Goal: Communication & Community: Share content

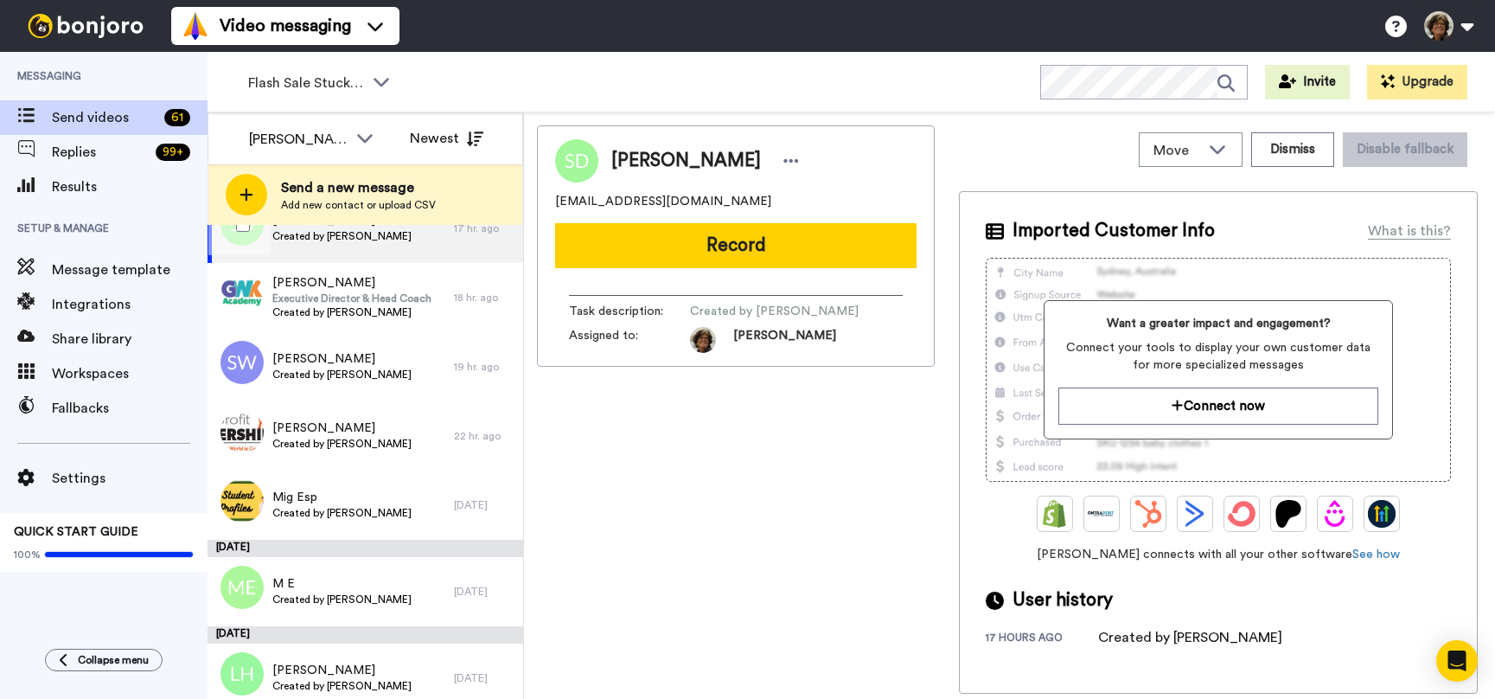
scroll to position [59, 0]
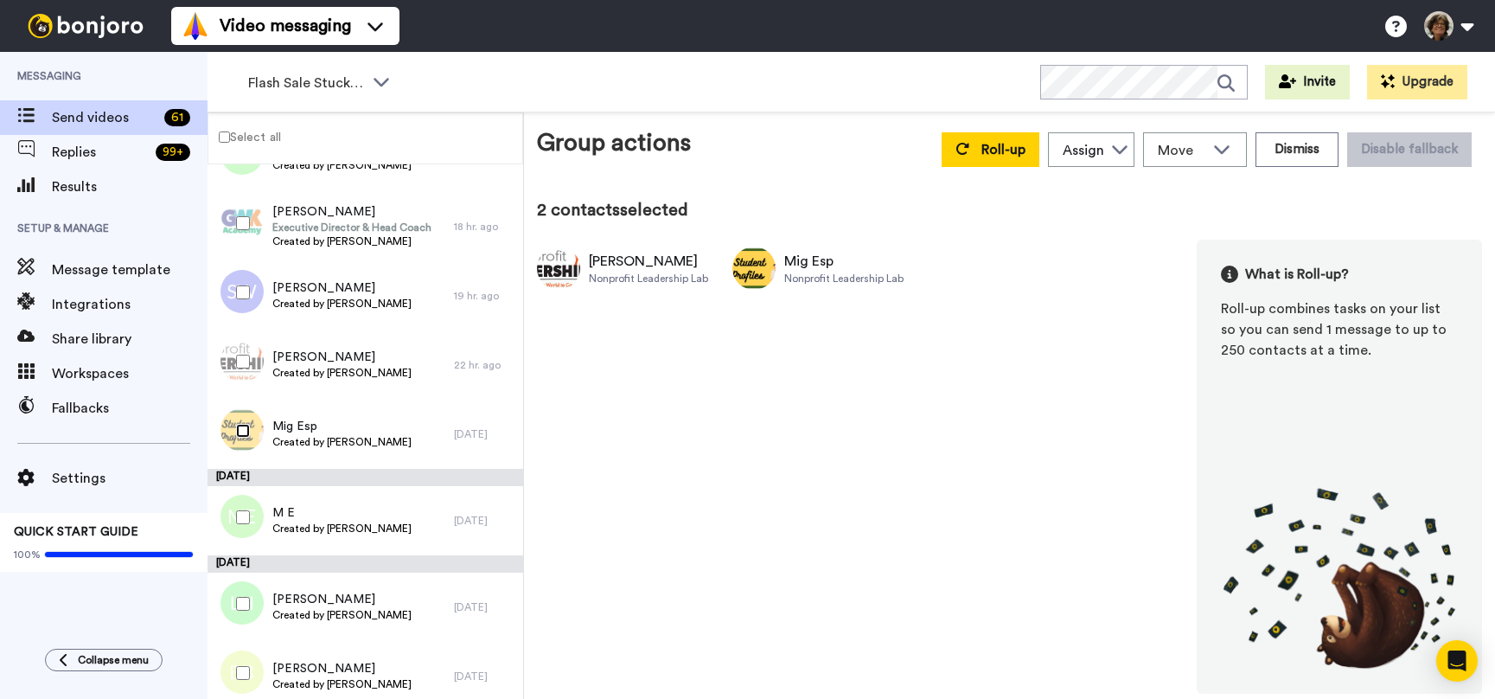
scroll to position [86, 0]
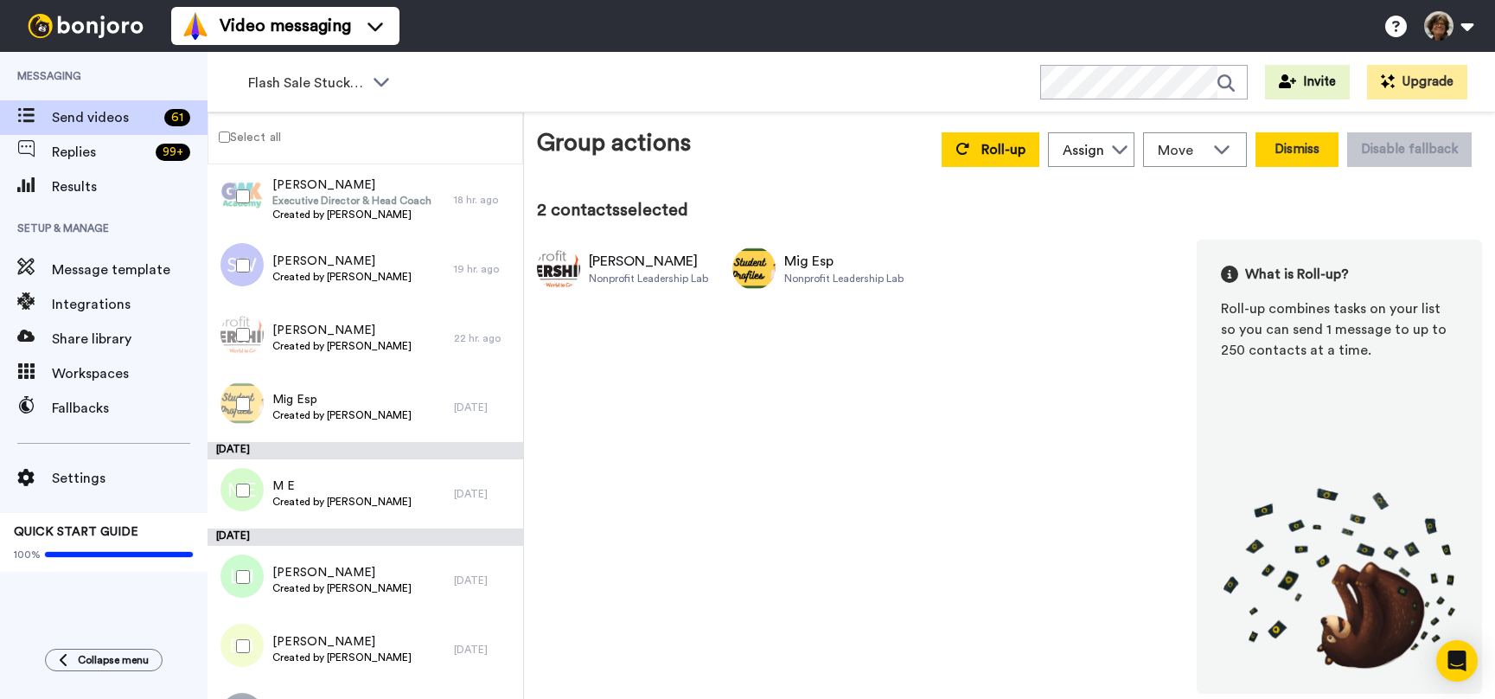
click at [1278, 155] on button "Dismiss" at bounding box center [1296, 149] width 83 height 35
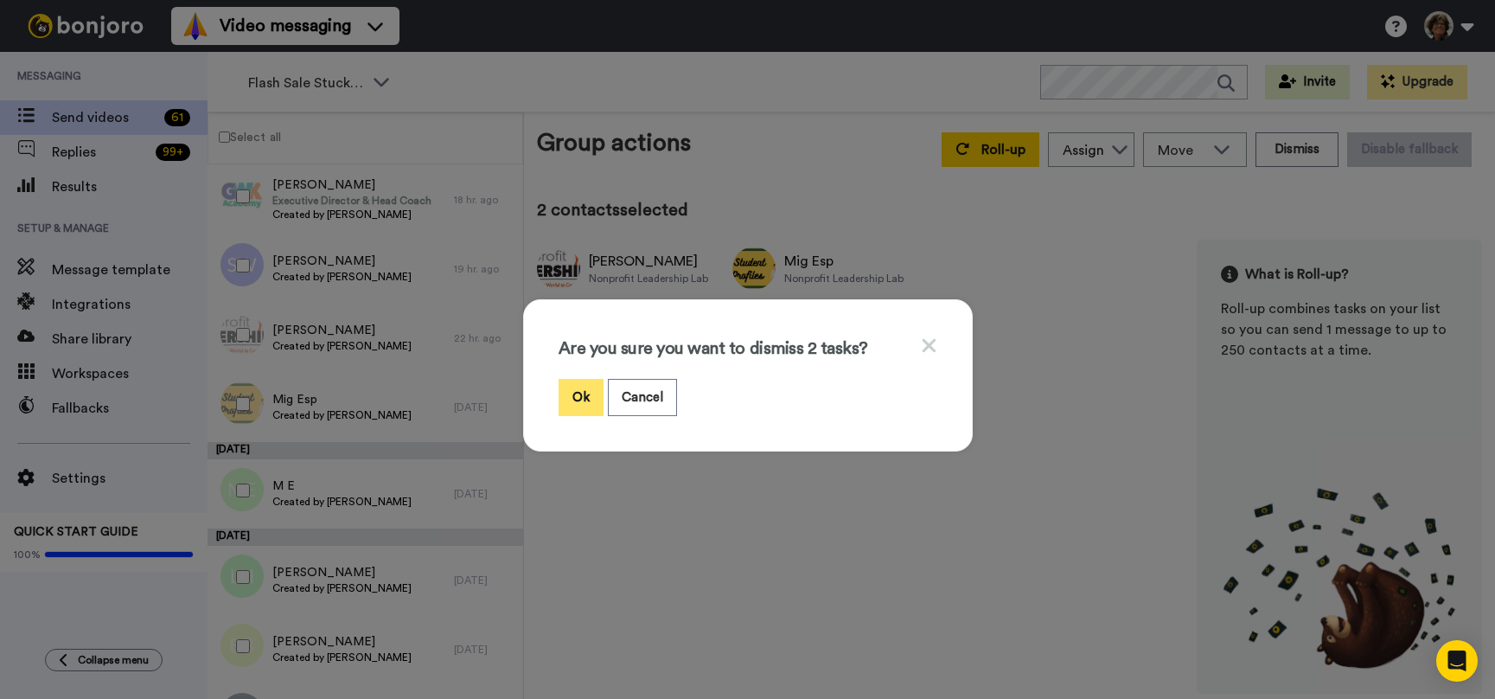
click at [578, 393] on button "Ok" at bounding box center [580, 397] width 45 height 37
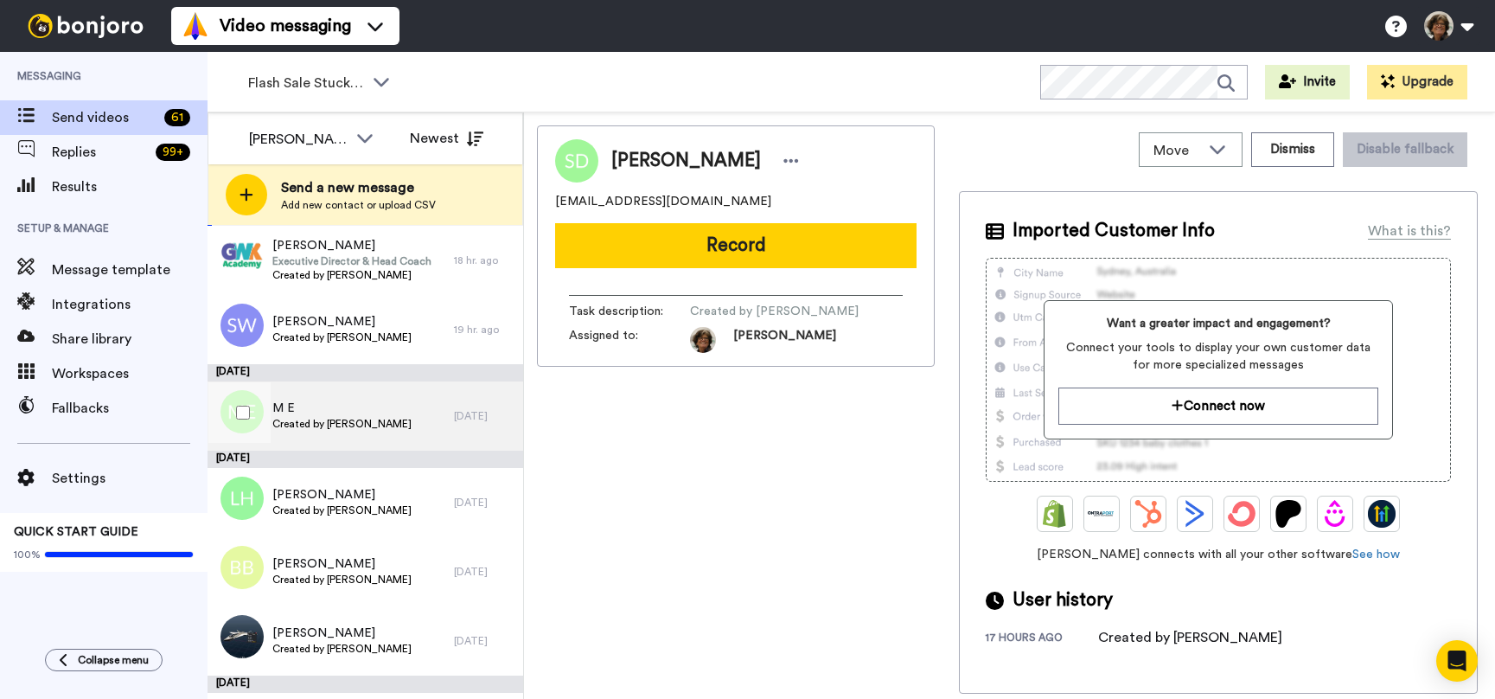
click at [388, 402] on span "M E" at bounding box center [341, 407] width 139 height 17
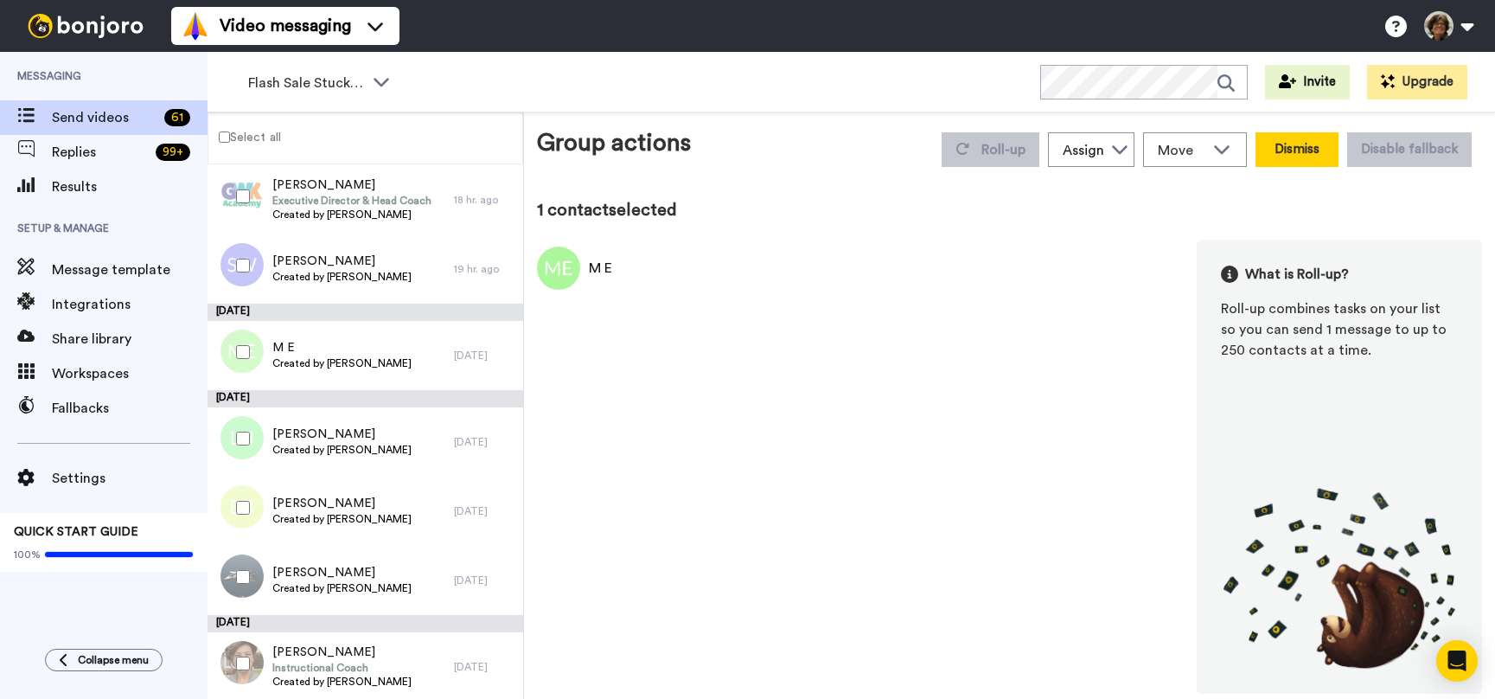
click at [1290, 155] on button "Dismiss" at bounding box center [1296, 149] width 83 height 35
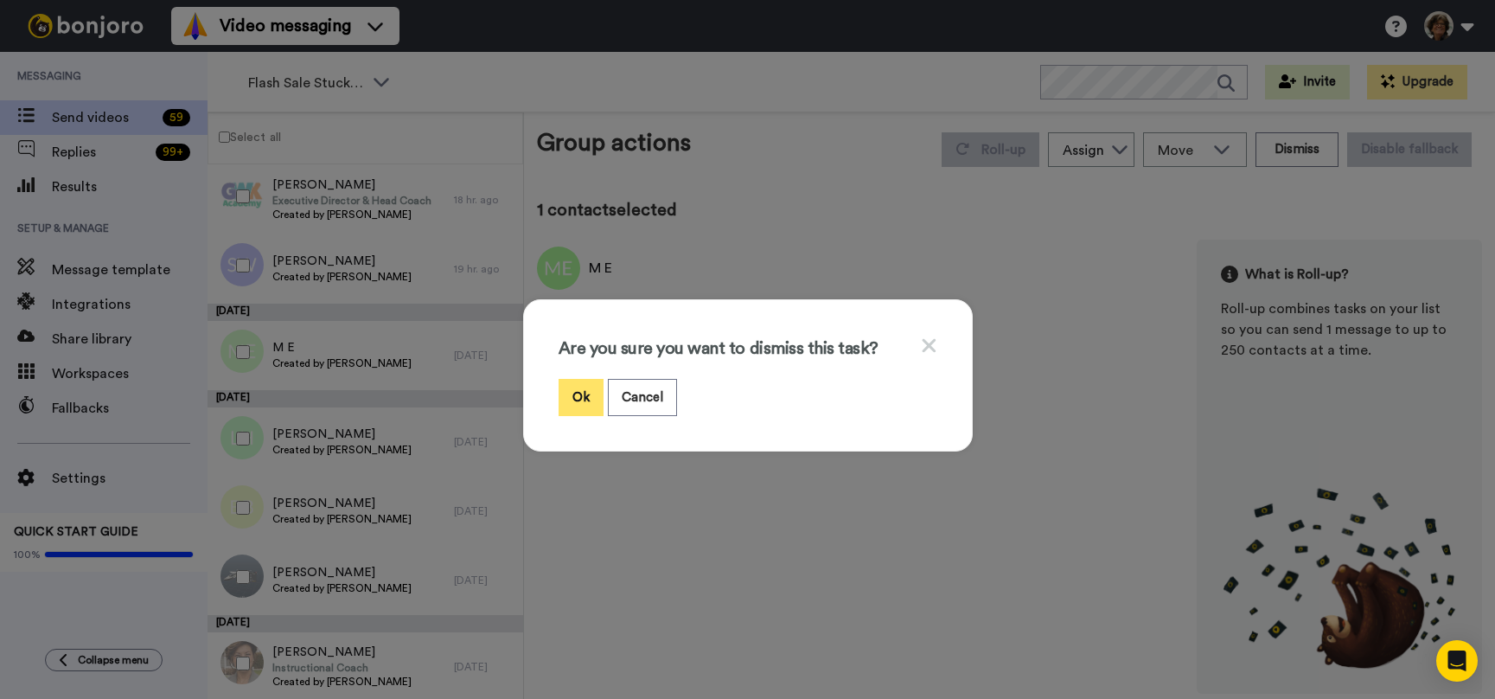
click at [584, 392] on button "Ok" at bounding box center [580, 397] width 45 height 37
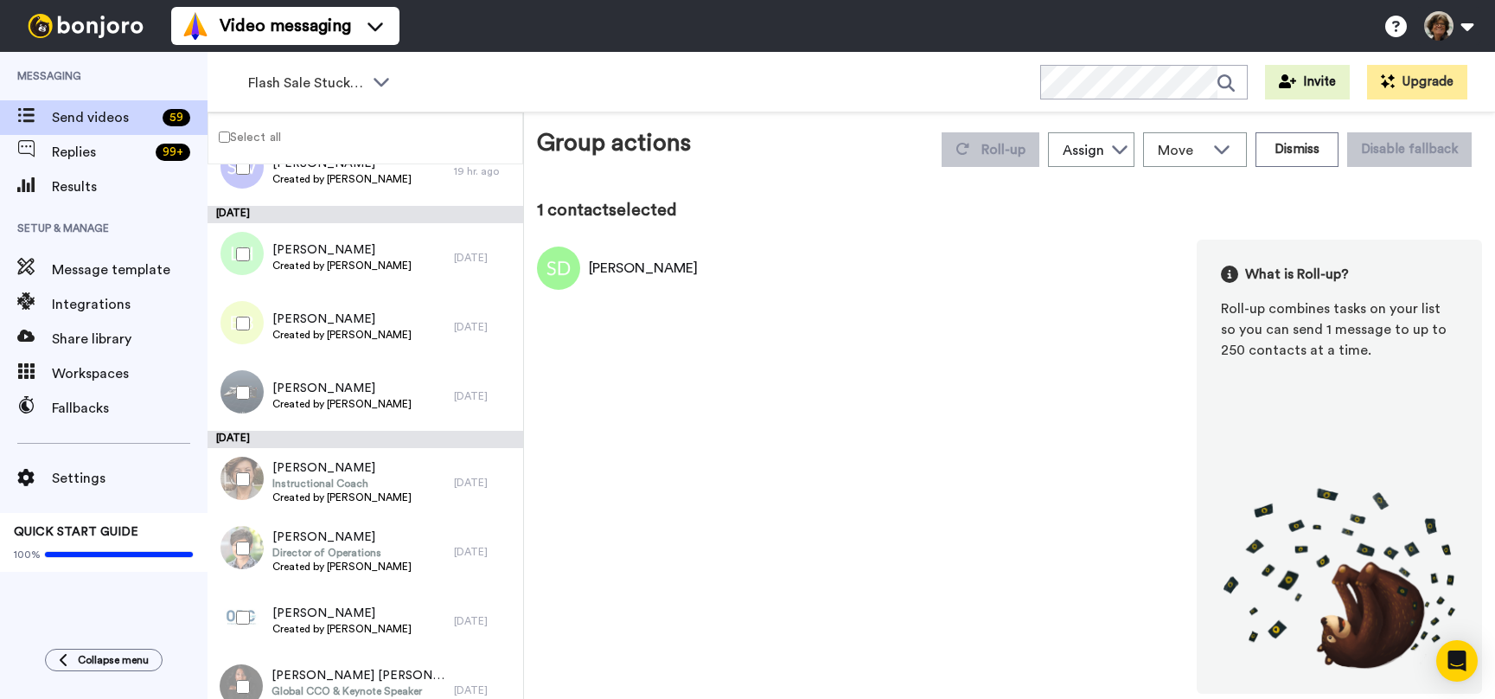
scroll to position [209, 0]
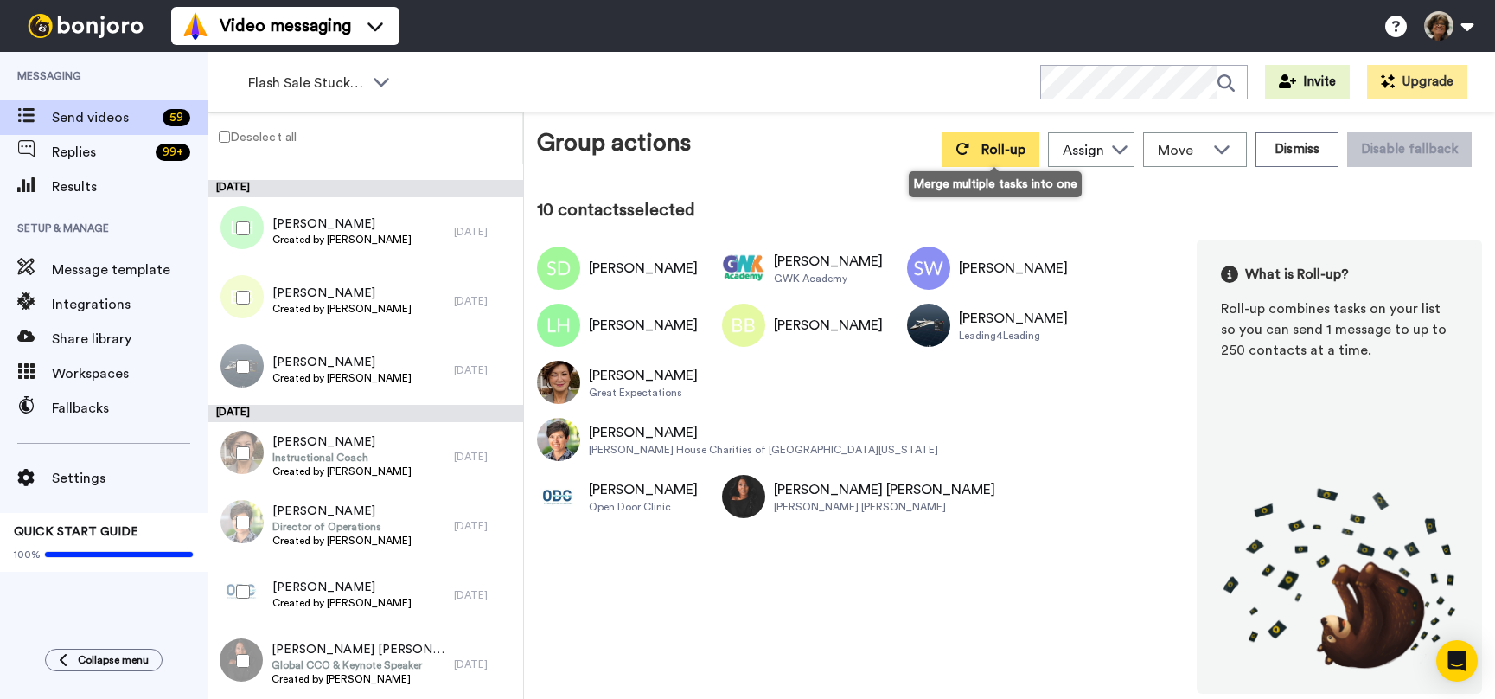
click at [1011, 151] on span "Roll-up" at bounding box center [1003, 150] width 44 height 14
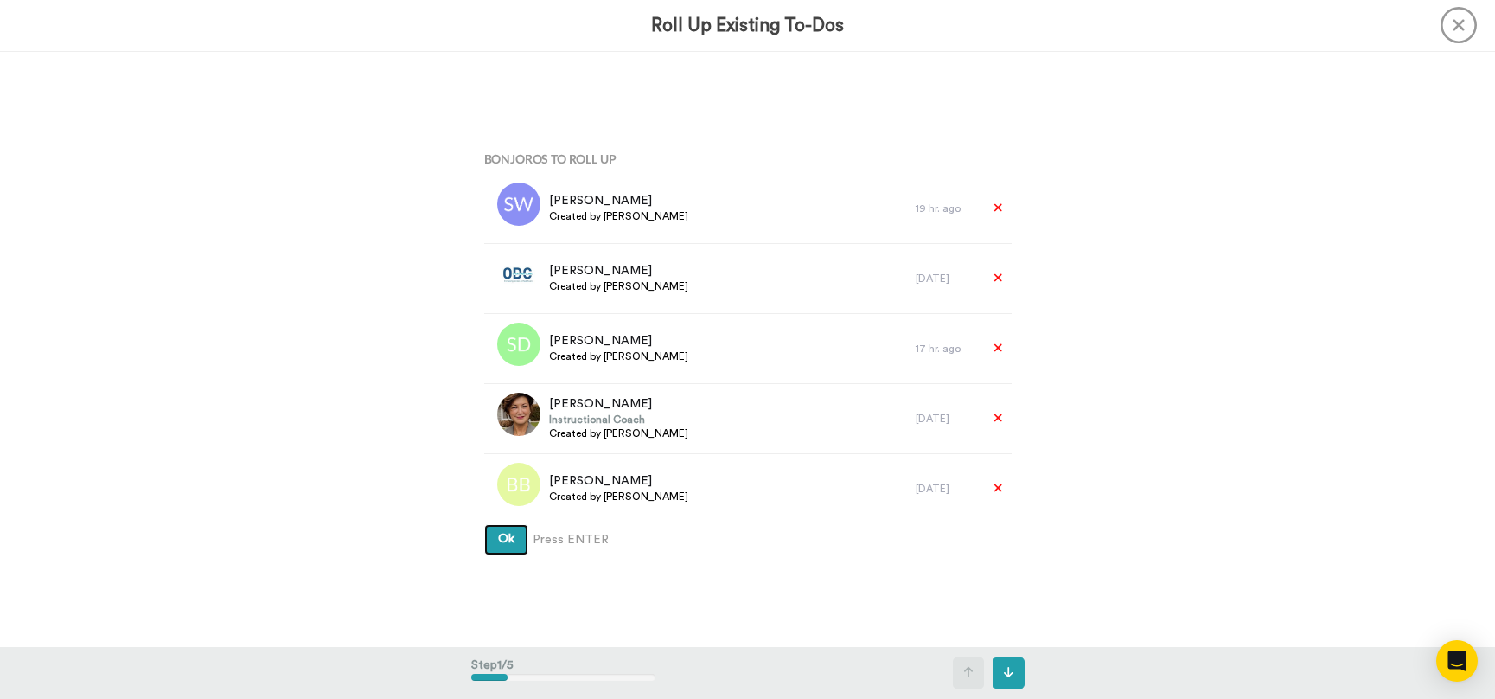
click at [484, 524] on button "Ok" at bounding box center [506, 539] width 44 height 31
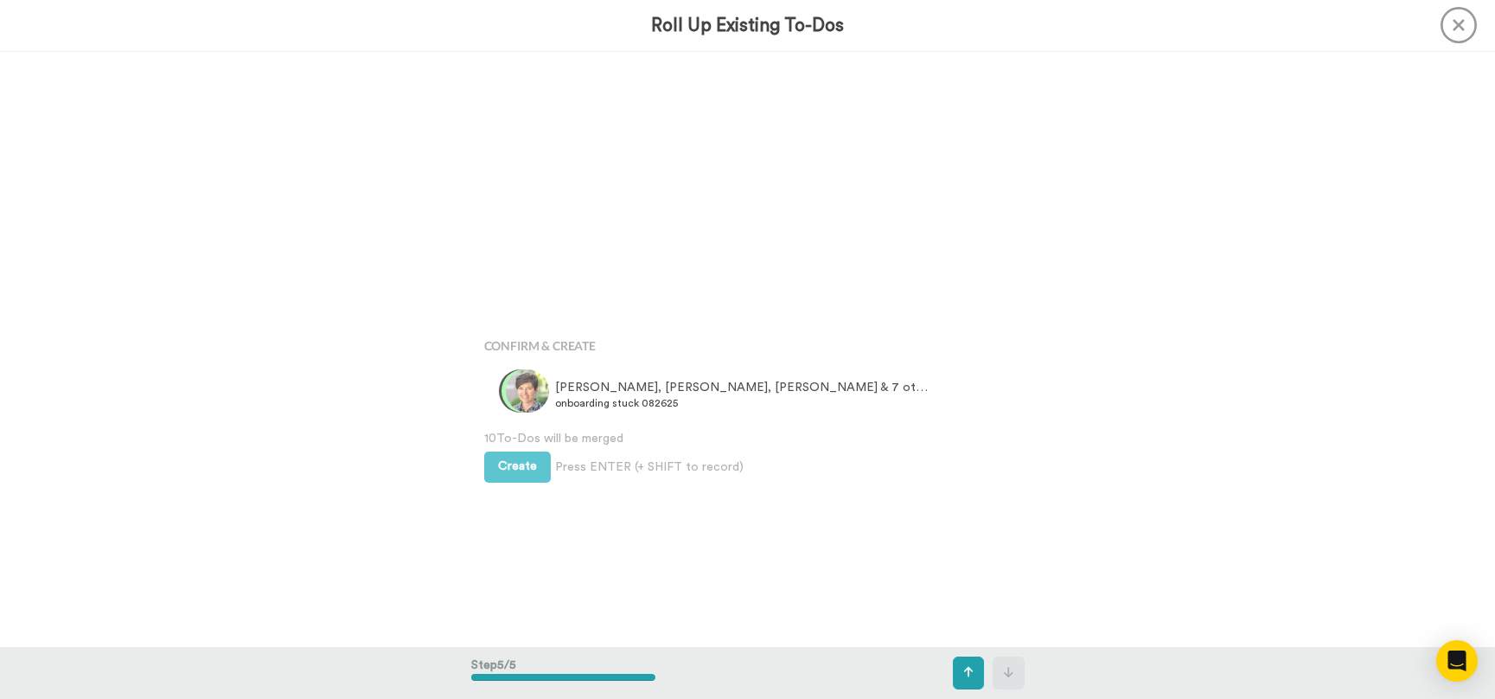
scroll to position [2381, 0]
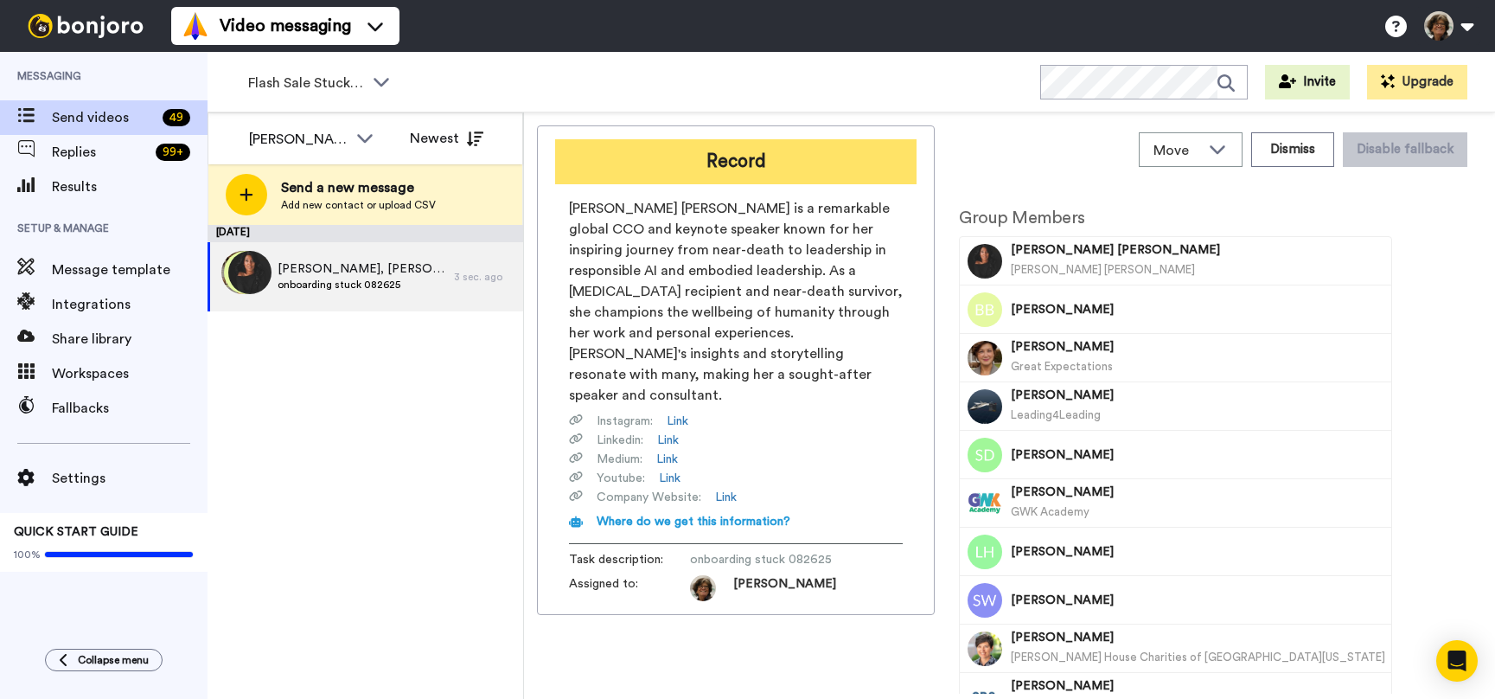
click at [743, 159] on button "Record" at bounding box center [735, 161] width 361 height 45
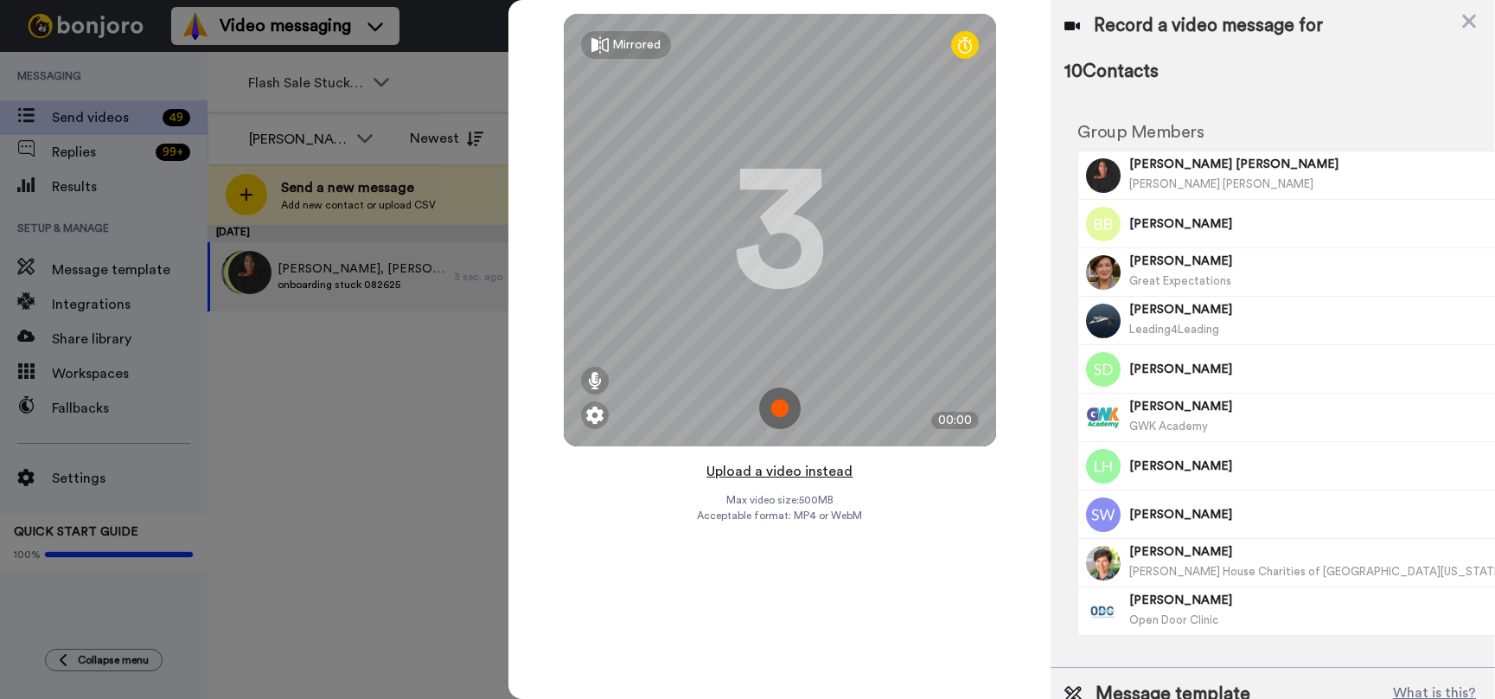
click at [769, 474] on button "Upload a video instead" at bounding box center [779, 471] width 156 height 22
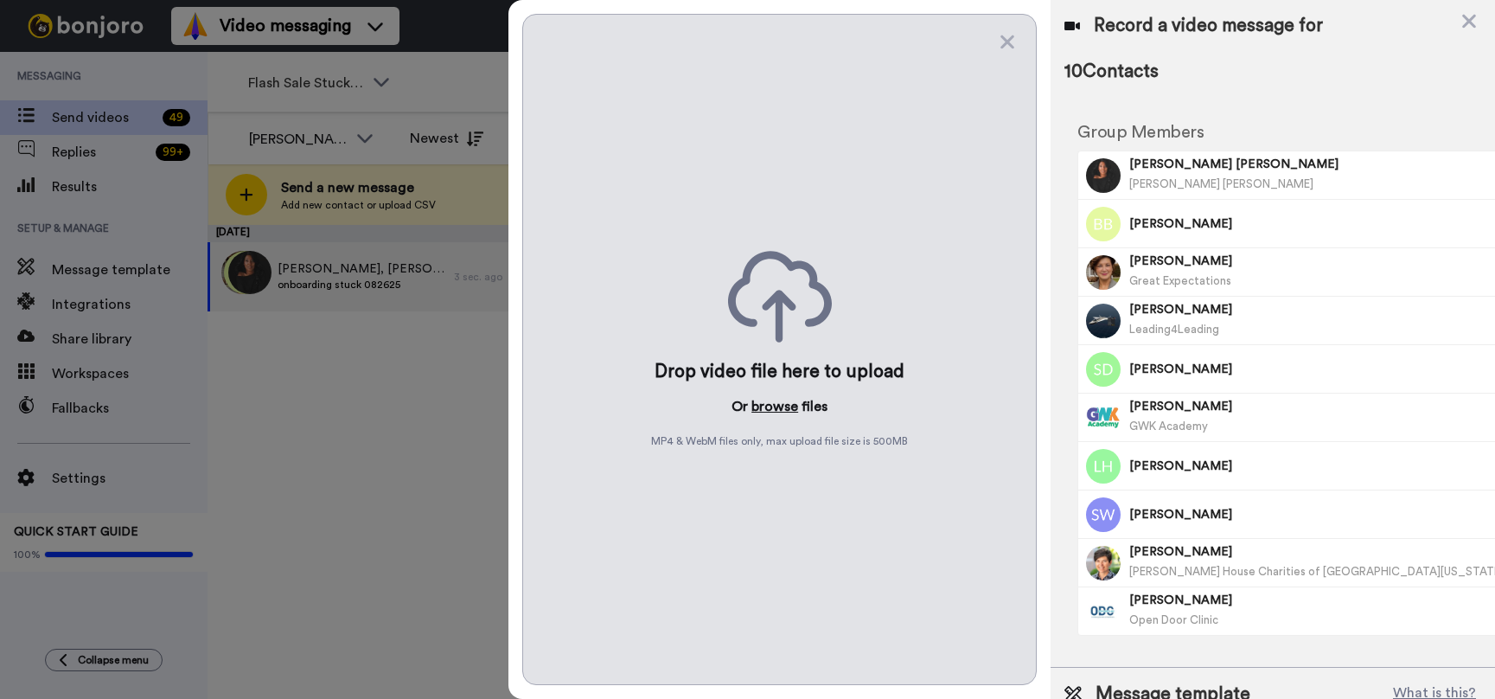
click at [780, 406] on button "browse" at bounding box center [774, 406] width 47 height 21
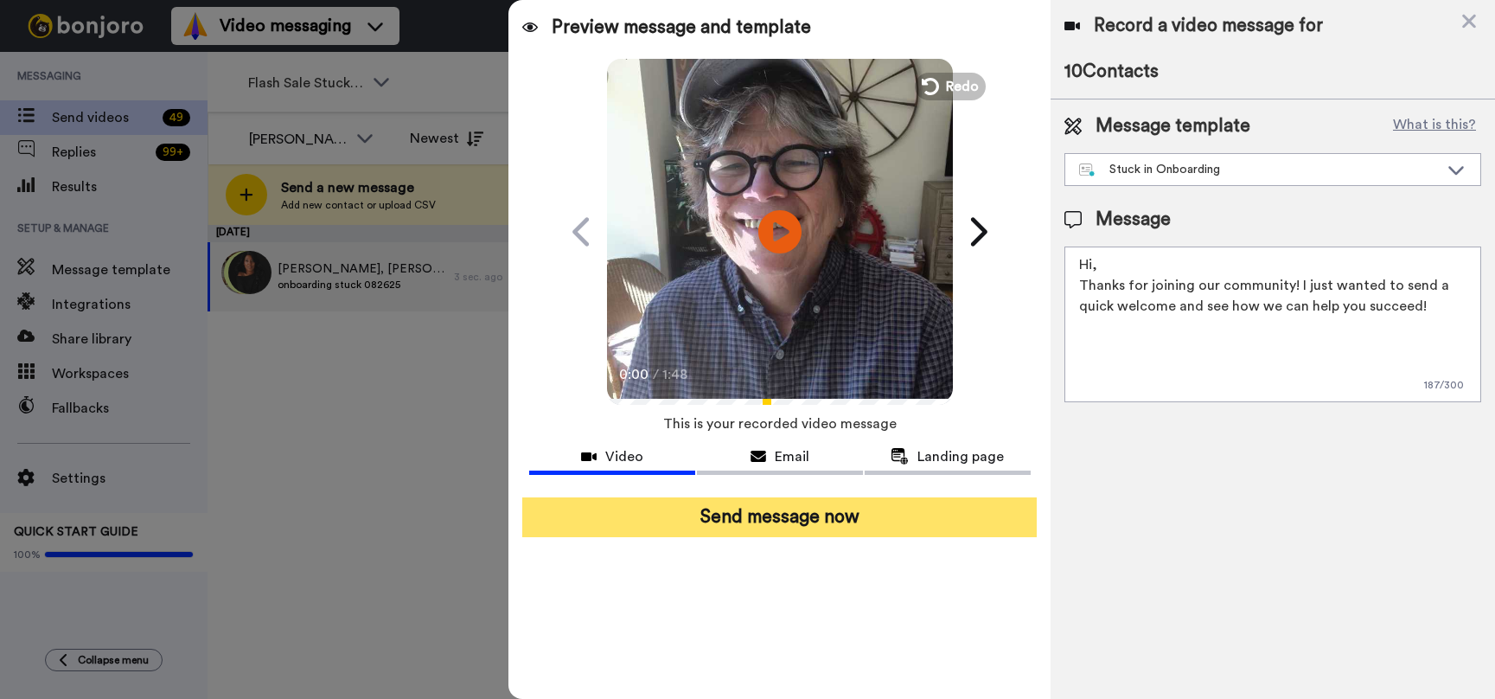
click at [781, 526] on button "Send message now" at bounding box center [779, 517] width 515 height 40
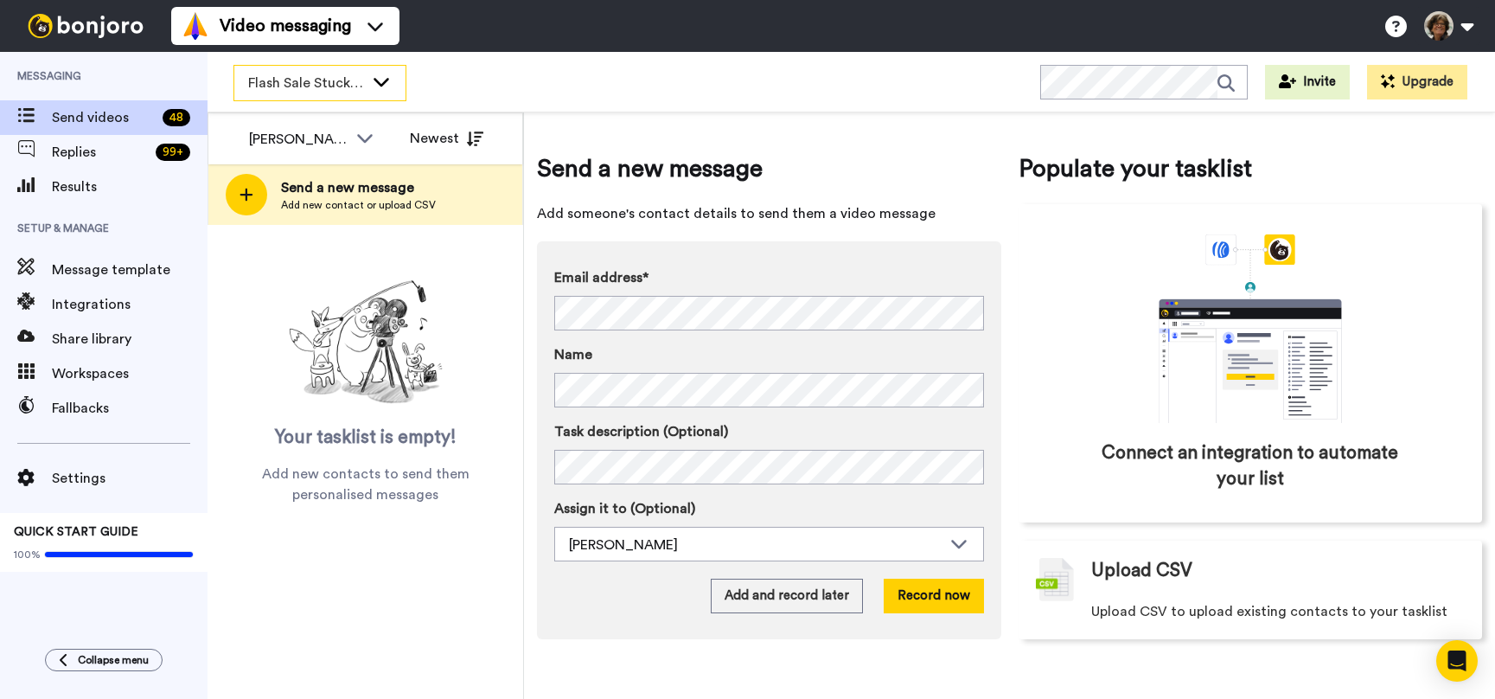
click at [350, 83] on span "Flash Sale Stuck Members" at bounding box center [306, 83] width 116 height 21
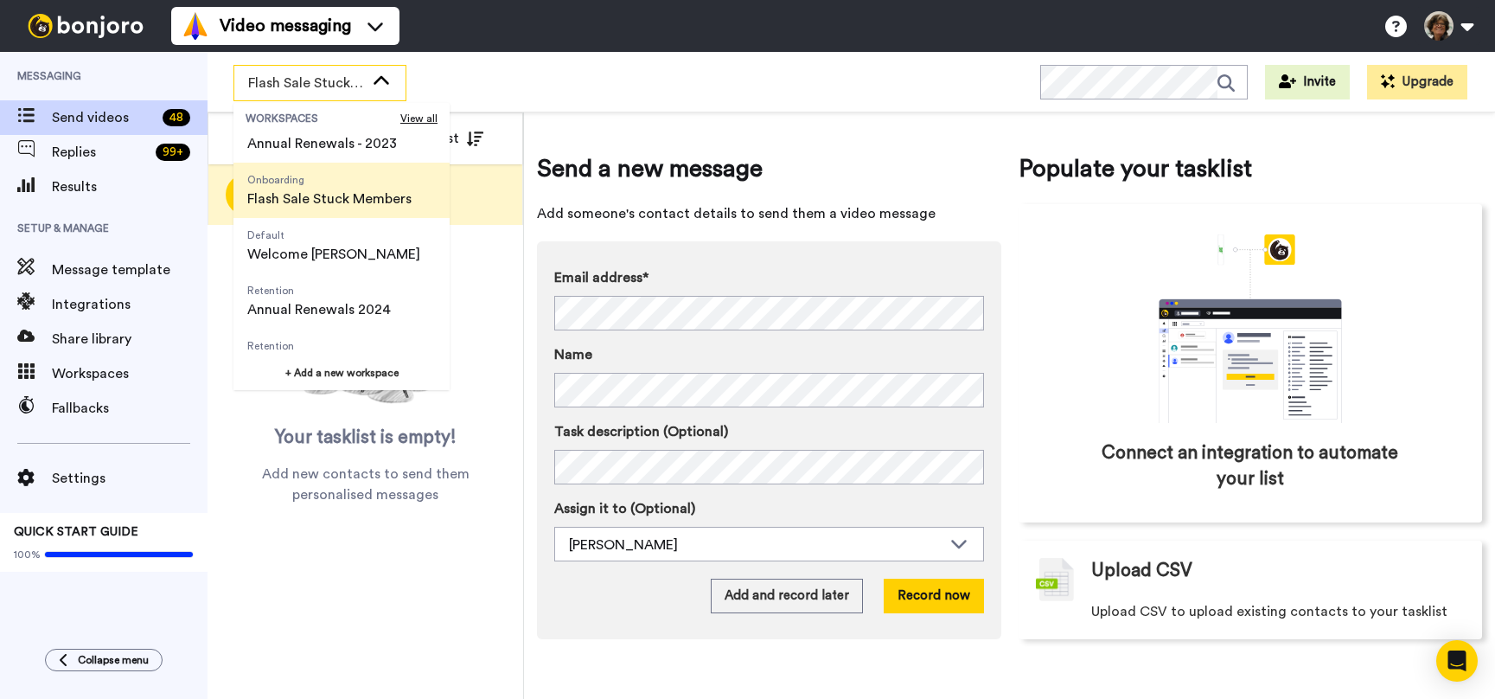
scroll to position [609, 0]
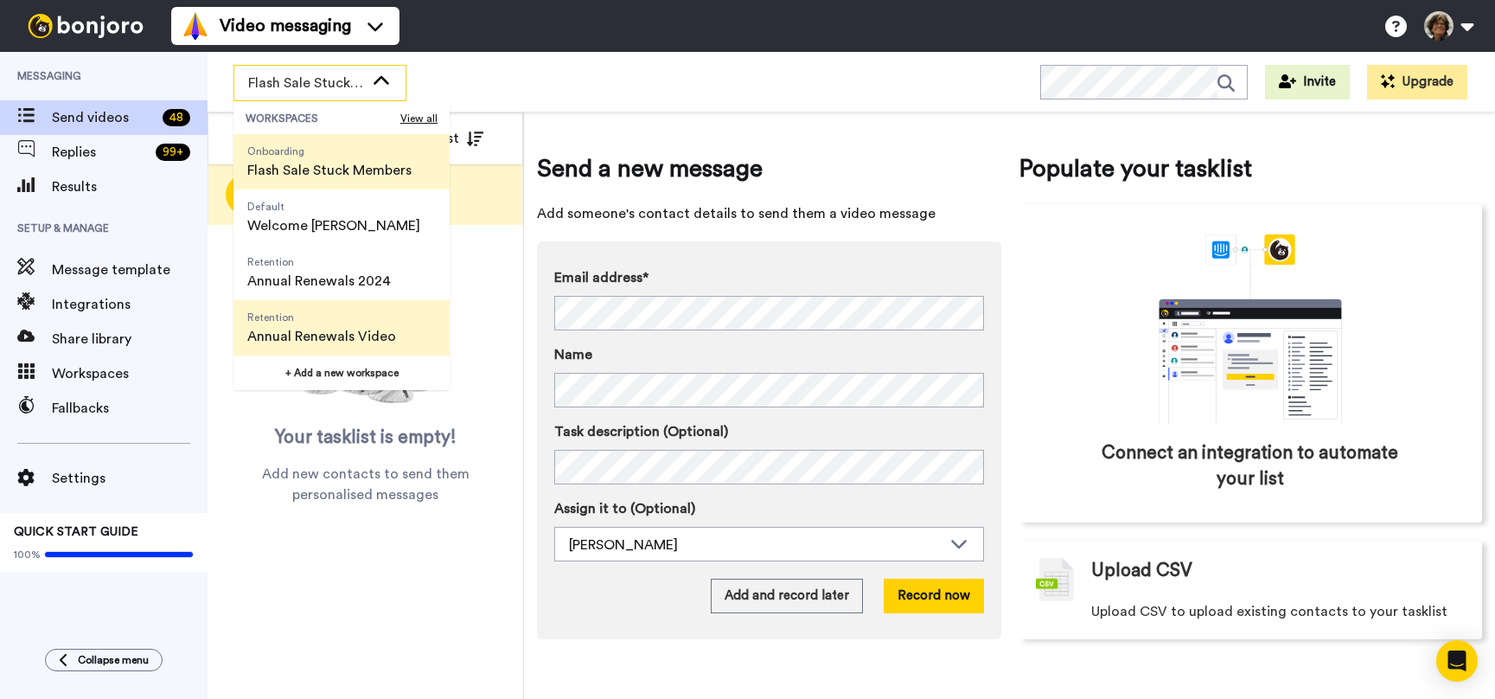
click at [325, 328] on span "Annual Renewals Video" at bounding box center [321, 336] width 149 height 21
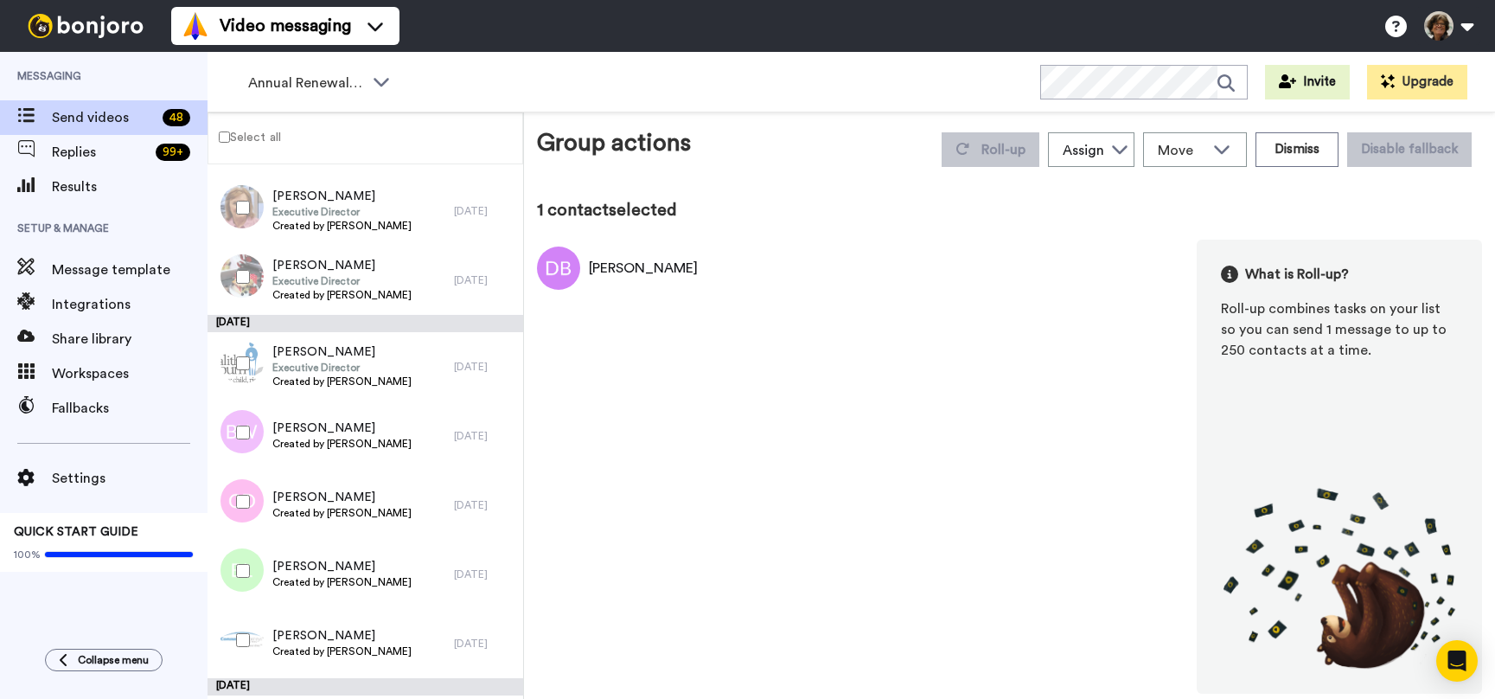
scroll to position [503, 0]
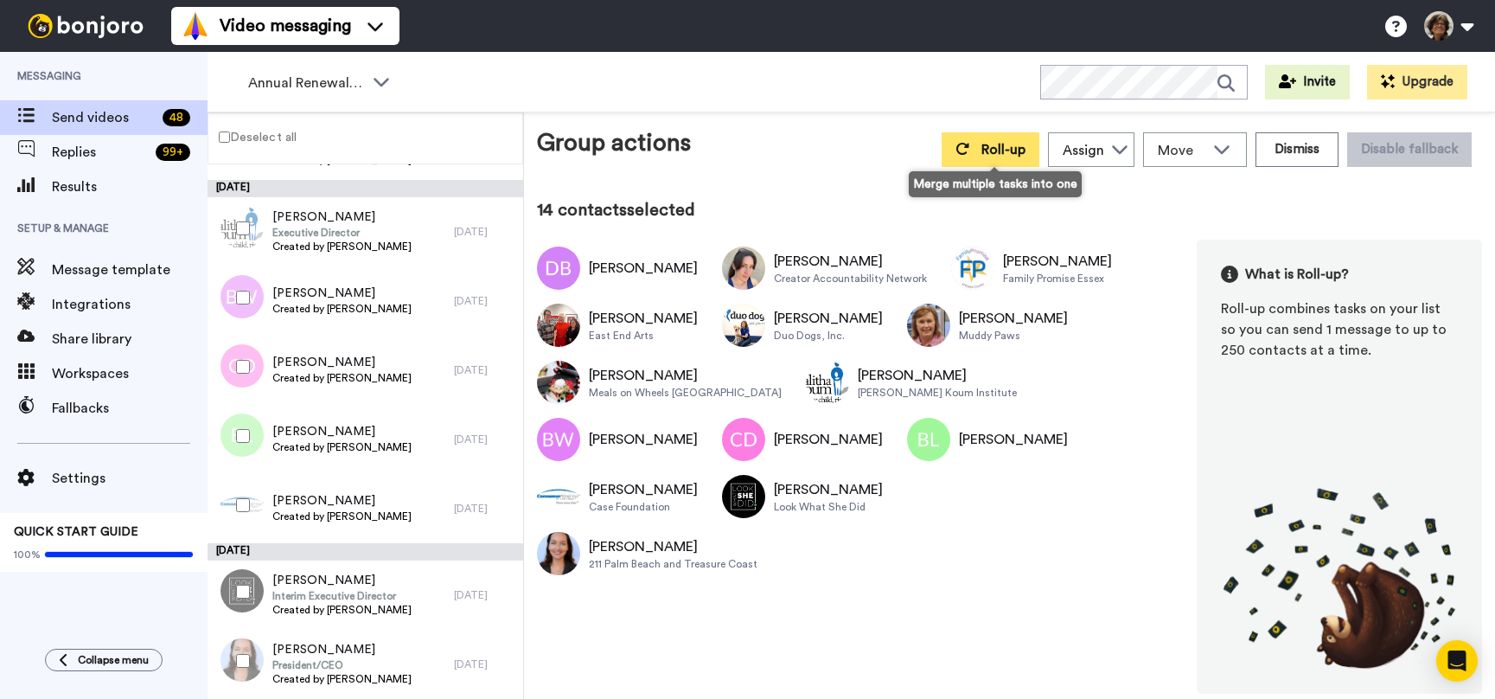
click at [996, 149] on span "Roll-up" at bounding box center [1003, 150] width 44 height 14
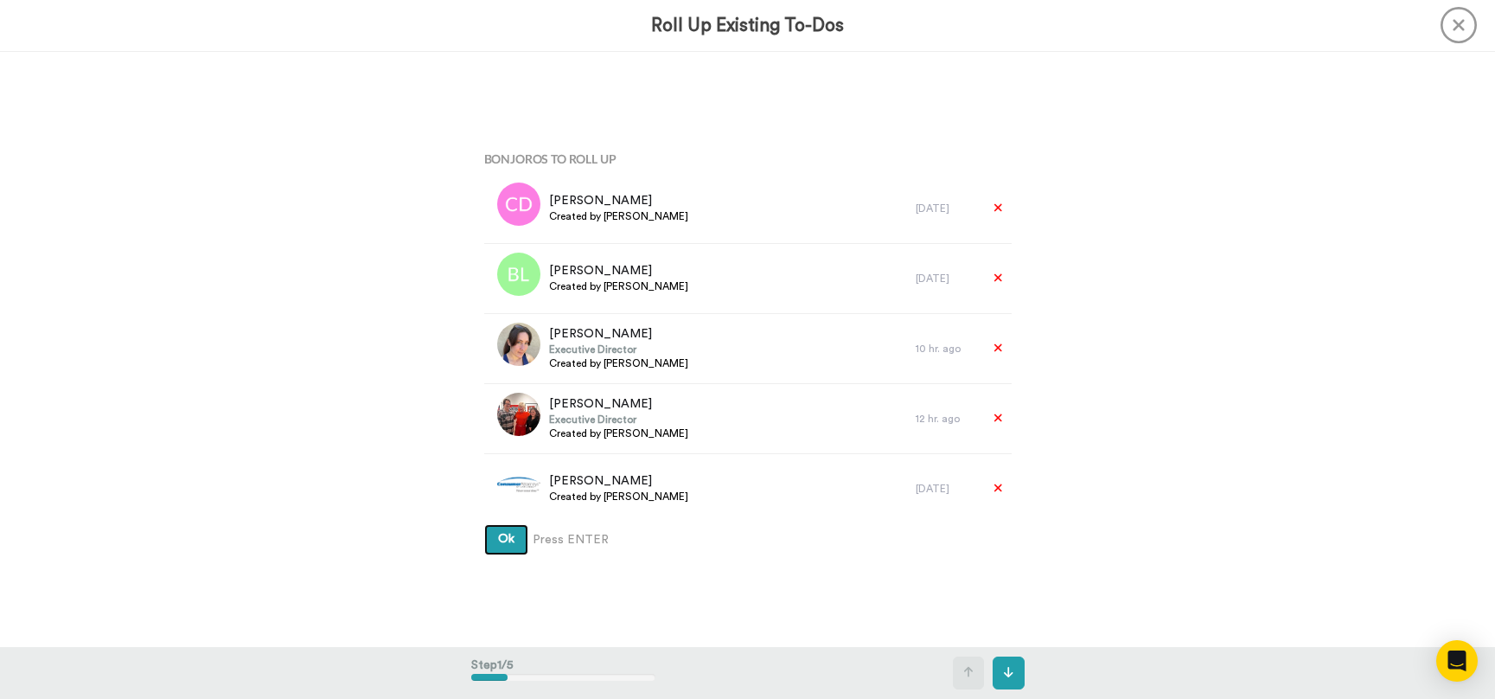
click at [484, 524] on button "Ok" at bounding box center [506, 539] width 44 height 31
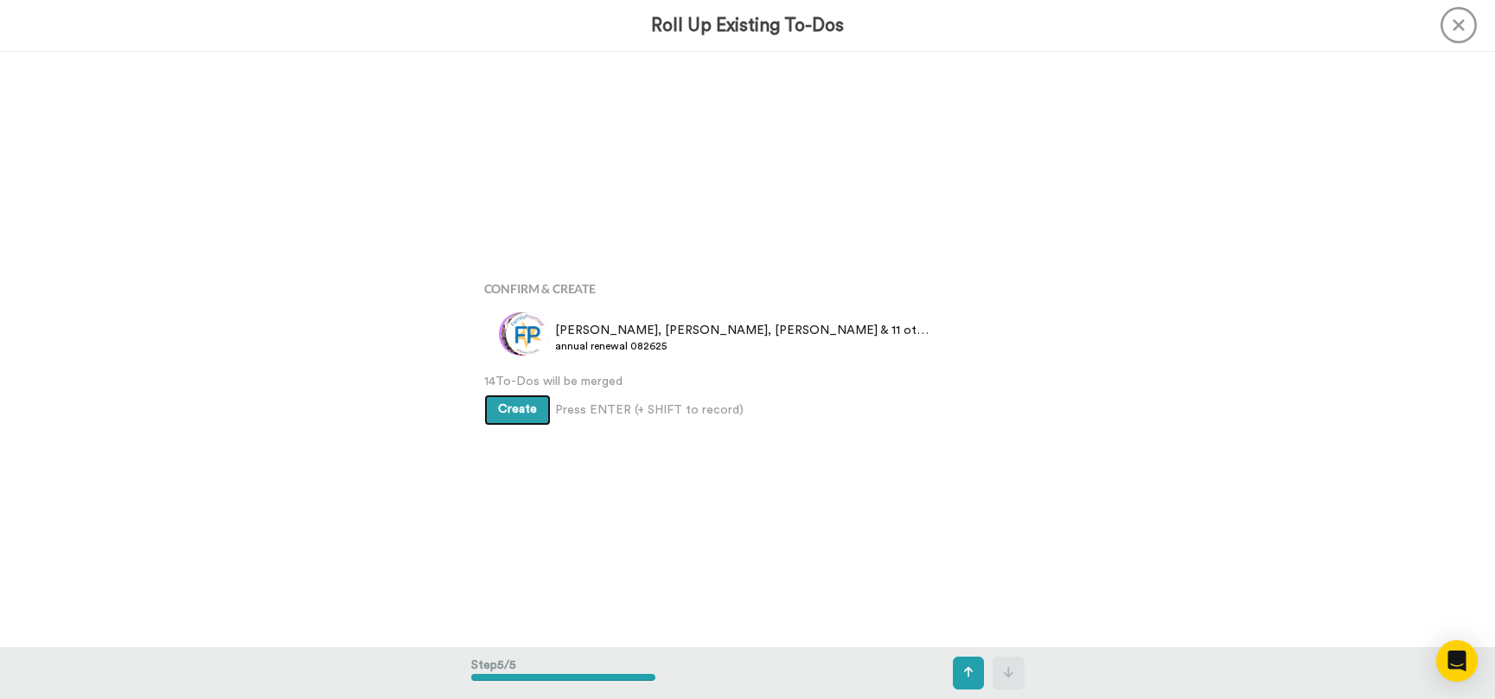
scroll to position [2381, 0]
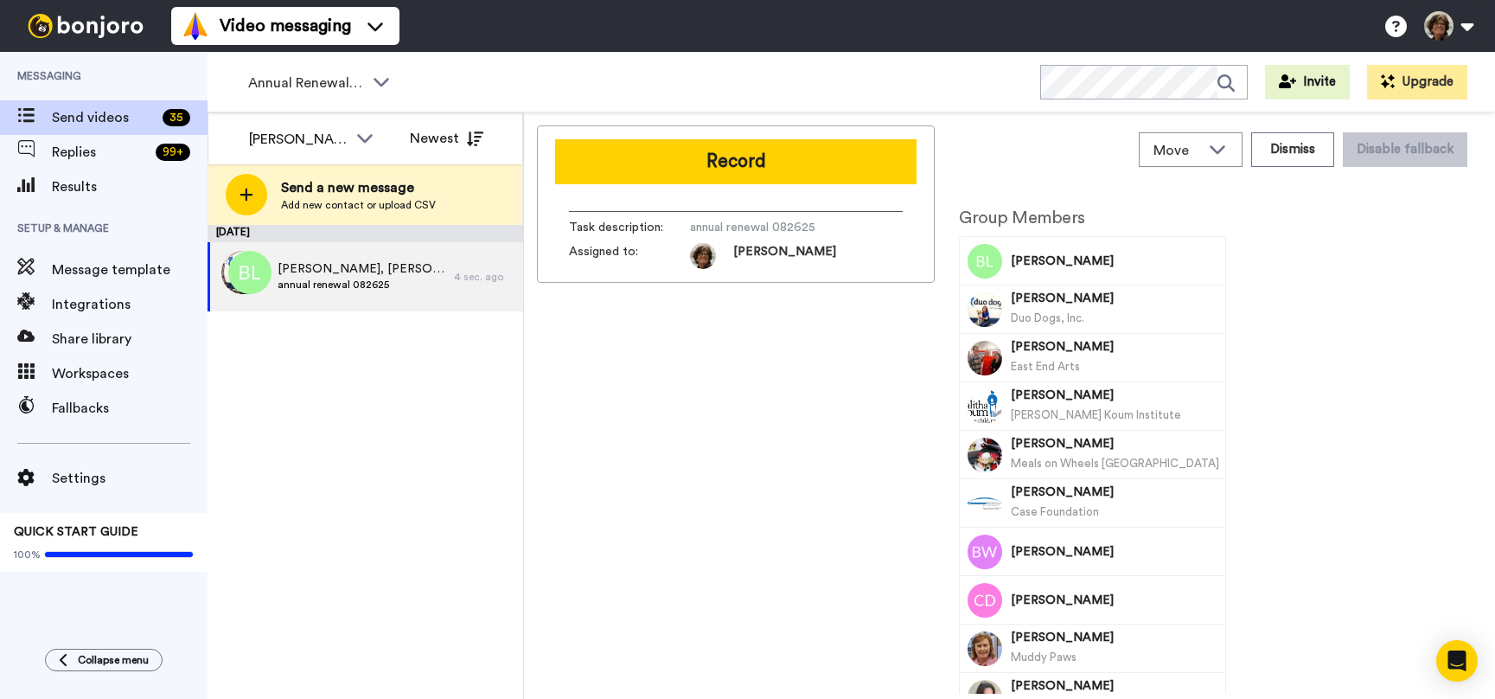
click at [803, 156] on button "Record" at bounding box center [735, 161] width 361 height 45
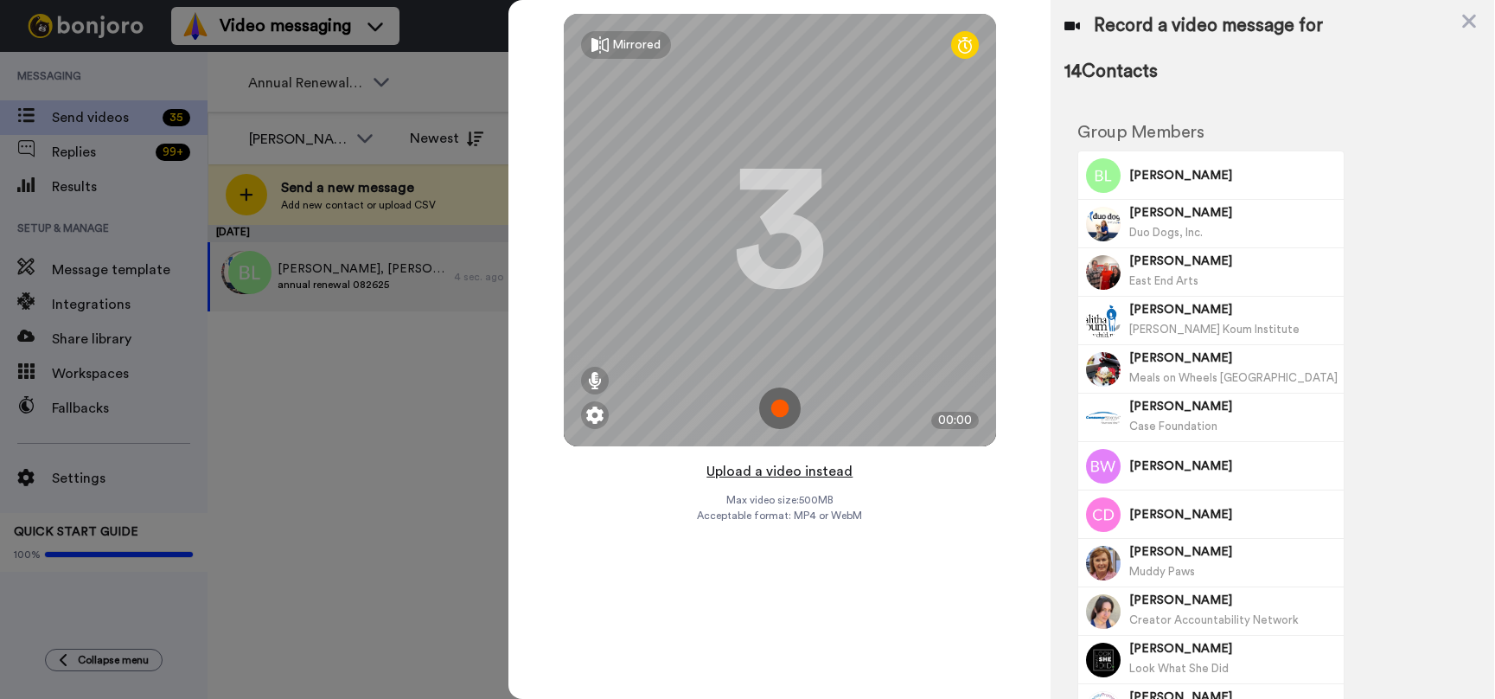
click at [772, 468] on button "Upload a video instead" at bounding box center [779, 471] width 156 height 22
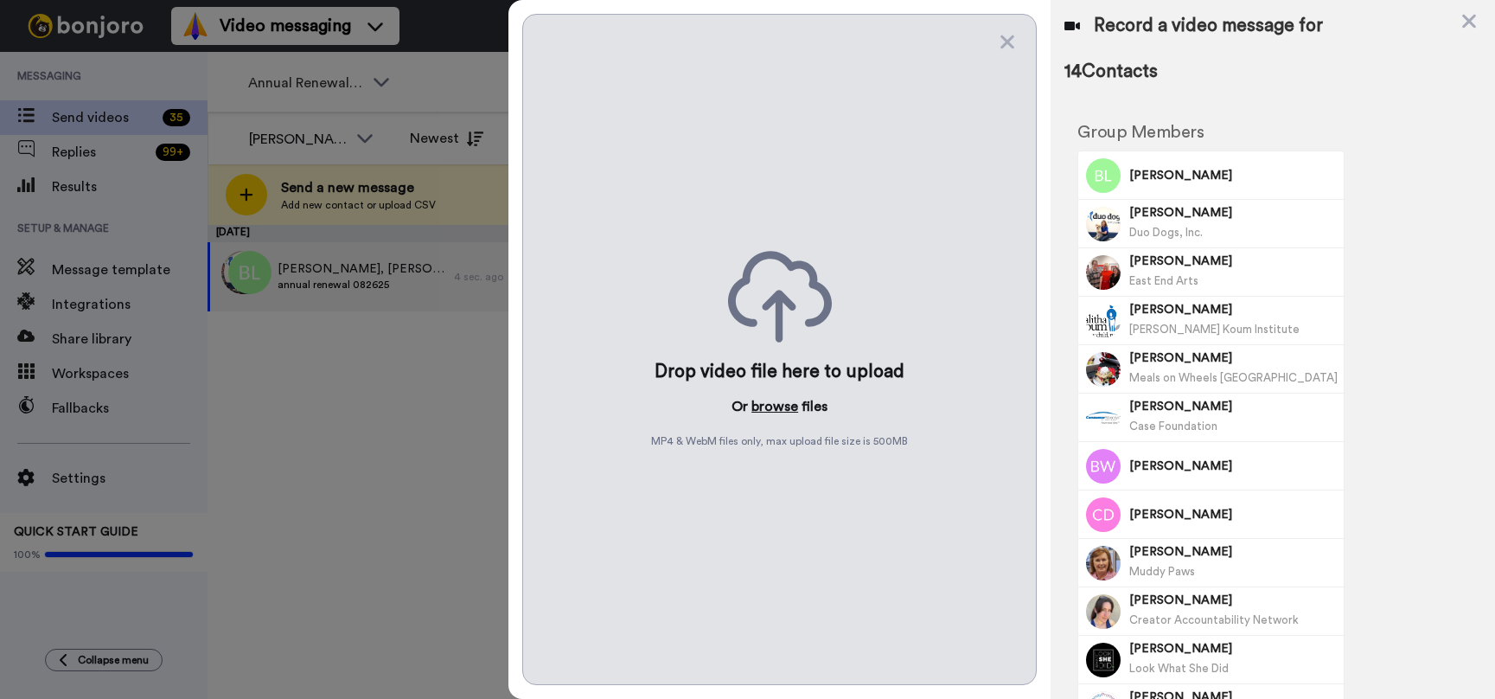
click at [775, 404] on button "browse" at bounding box center [774, 406] width 47 height 21
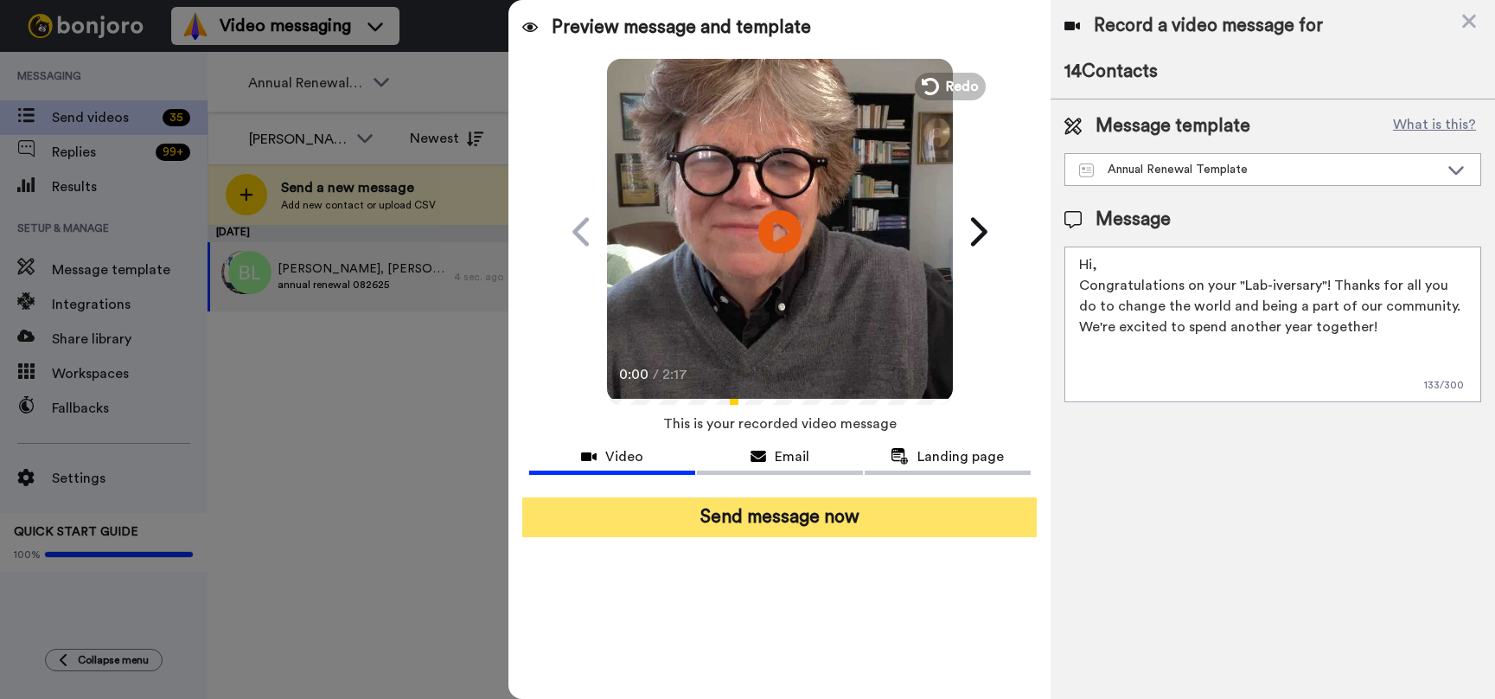
click at [754, 519] on button "Send message now" at bounding box center [779, 517] width 515 height 40
